Goal: Task Accomplishment & Management: Use online tool/utility

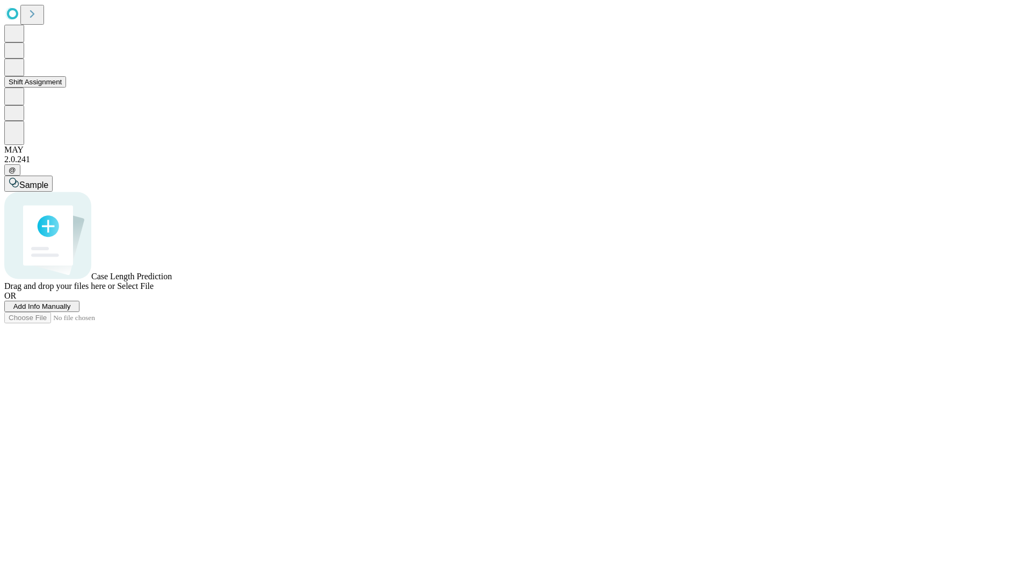
click at [66, 88] on button "Shift Assignment" at bounding box center [35, 81] width 62 height 11
